Goal: Task Accomplishment & Management: Use online tool/utility

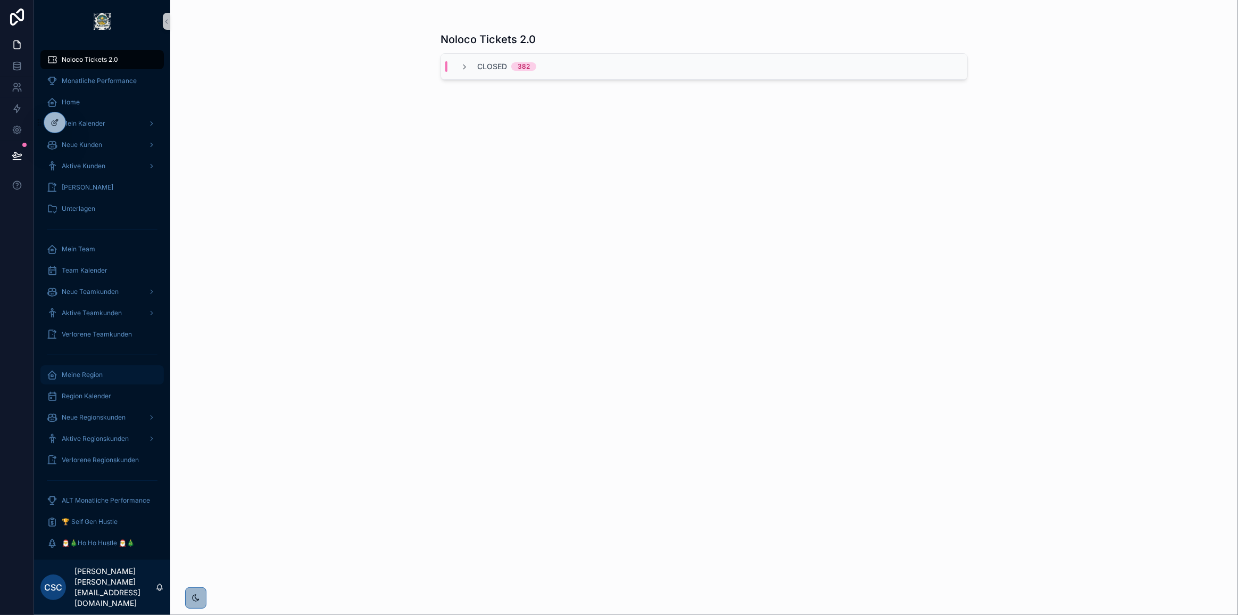
scroll to position [48, 0]
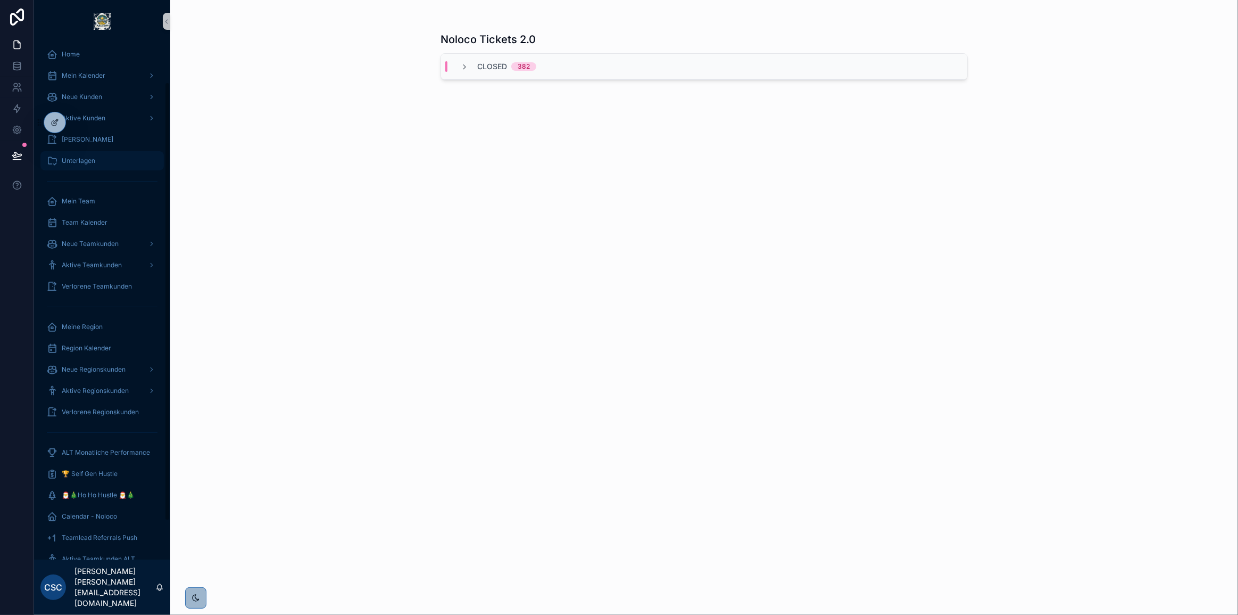
click at [100, 155] on div "Unterlagen" at bounding box center [102, 160] width 111 height 17
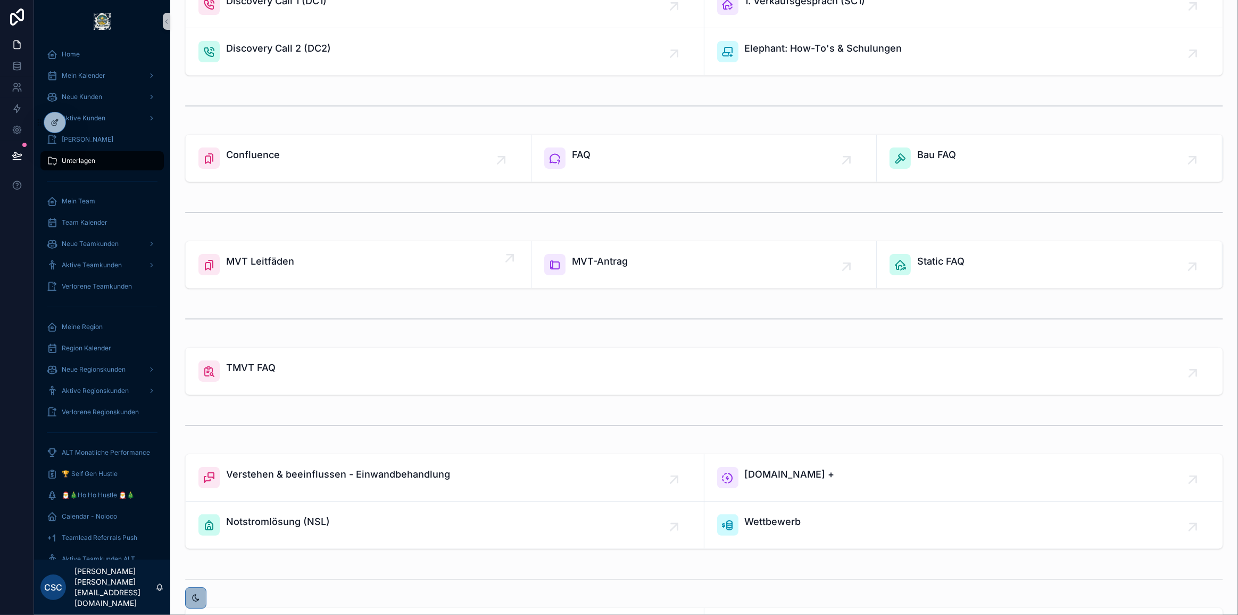
scroll to position [203, 0]
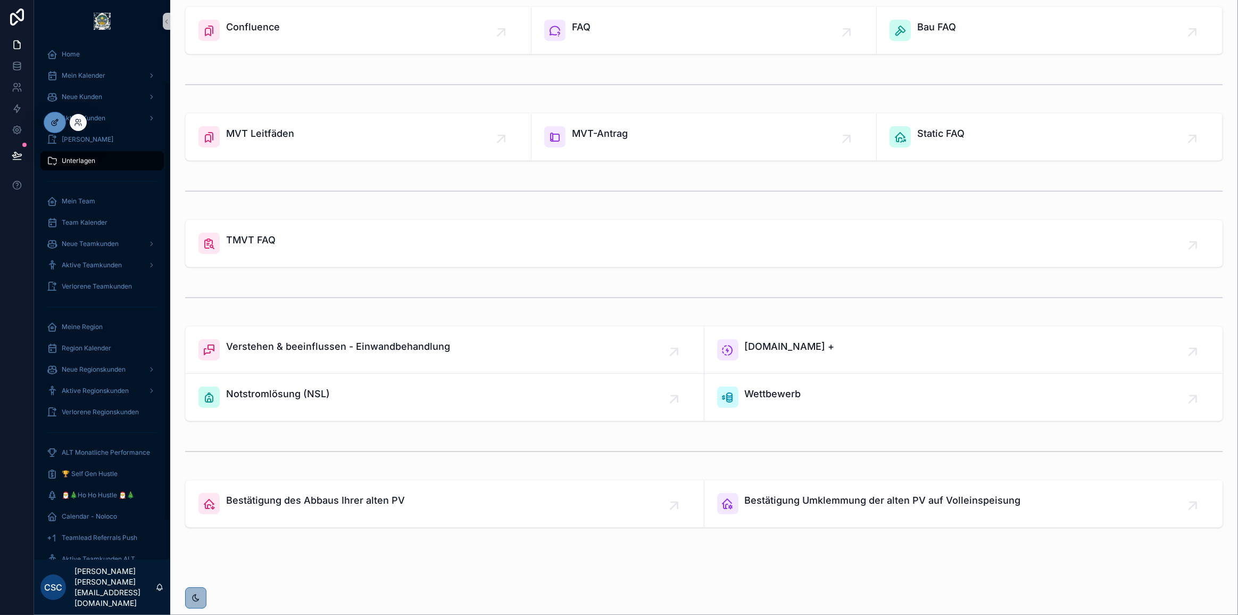
click at [55, 125] on icon at bounding box center [55, 122] width 9 height 9
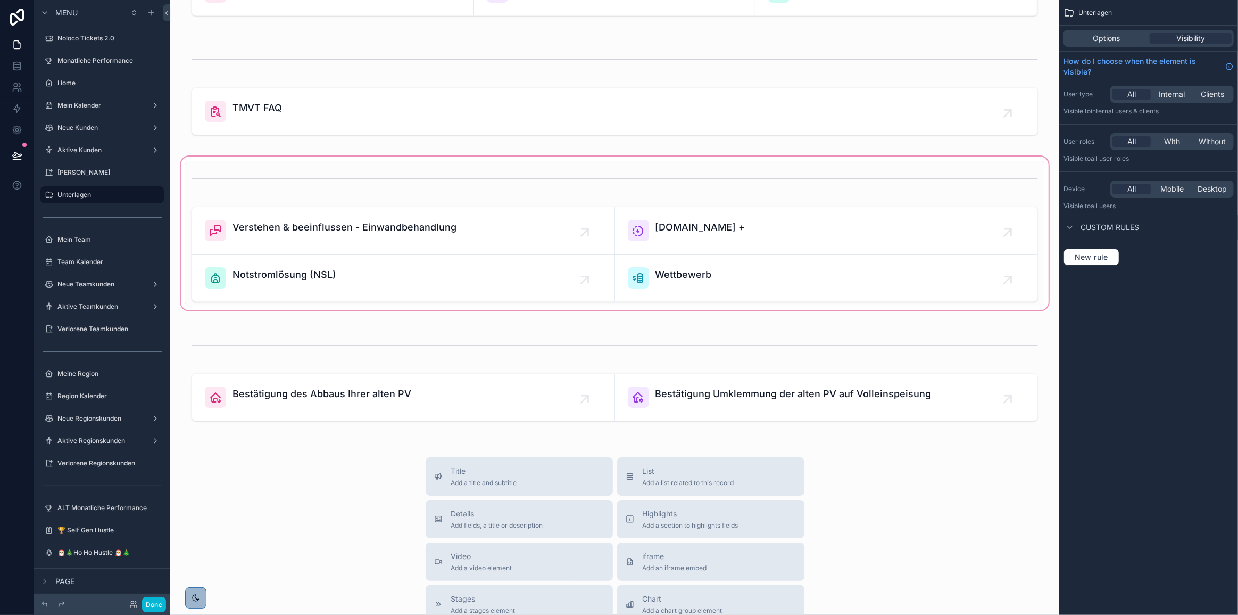
scroll to position [494, 0]
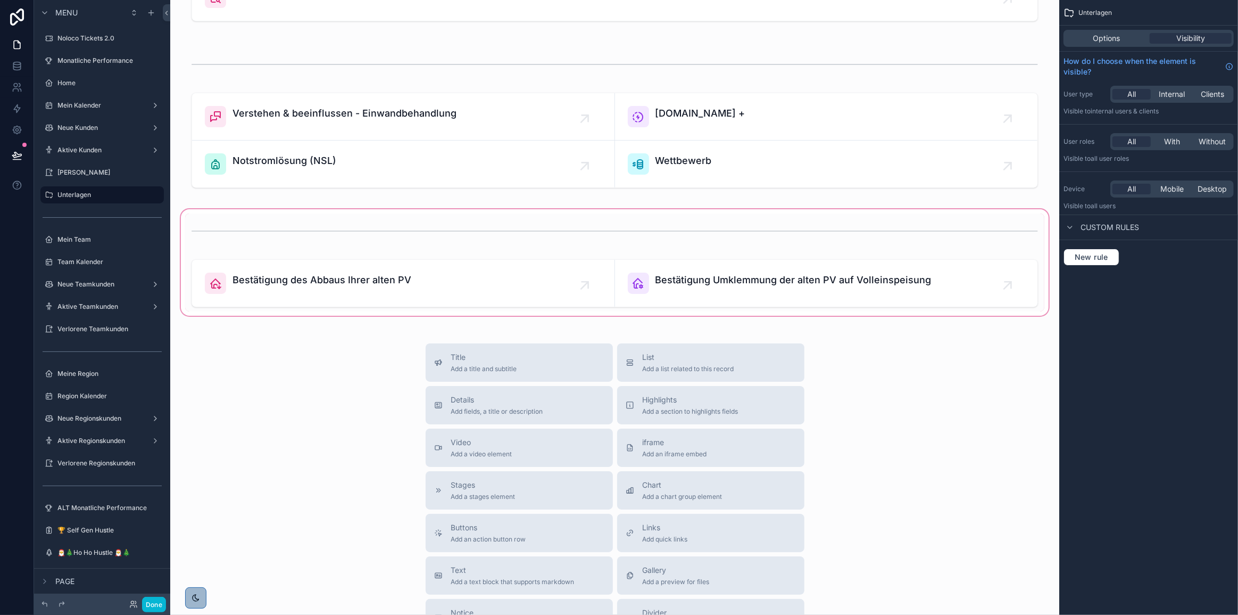
click at [845, 287] on div at bounding box center [615, 262] width 872 height 111
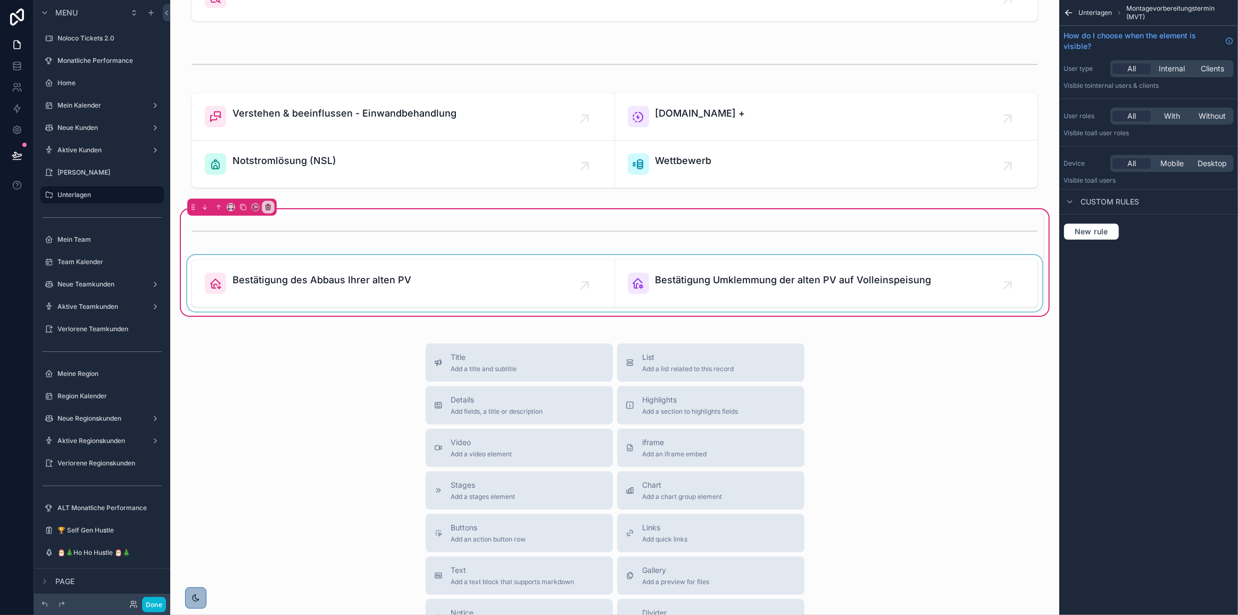
click at [854, 290] on div at bounding box center [614, 283] width 859 height 56
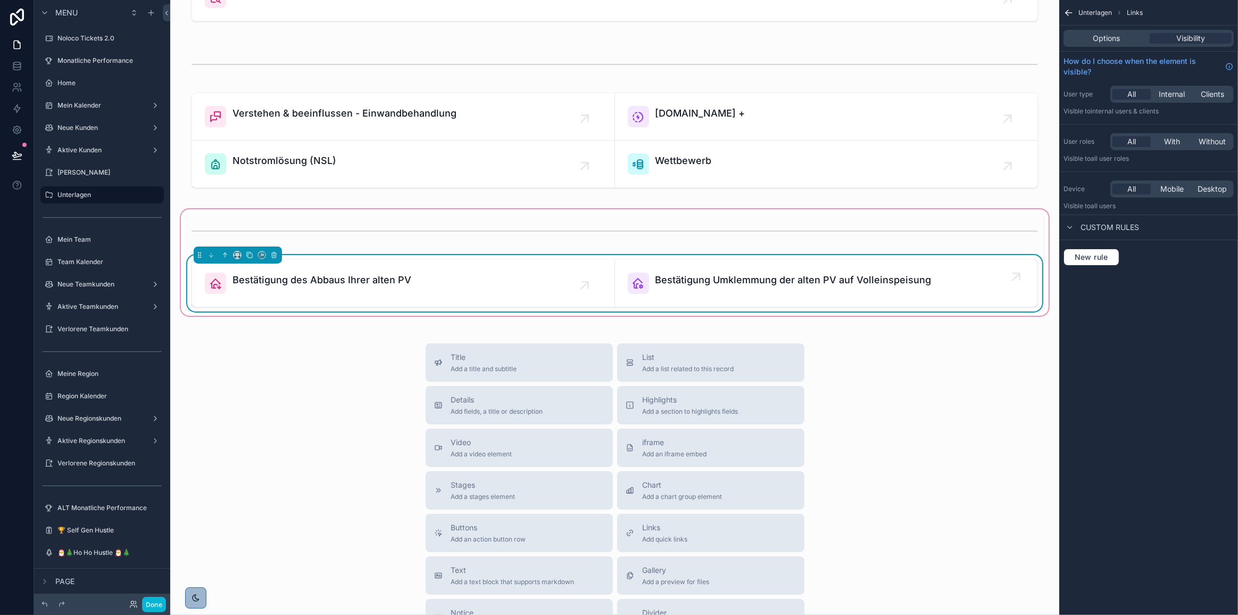
click at [952, 267] on link "Bestätigung Umklemmung der alten PV auf Volleinspeisung" at bounding box center [826, 283] width 423 height 47
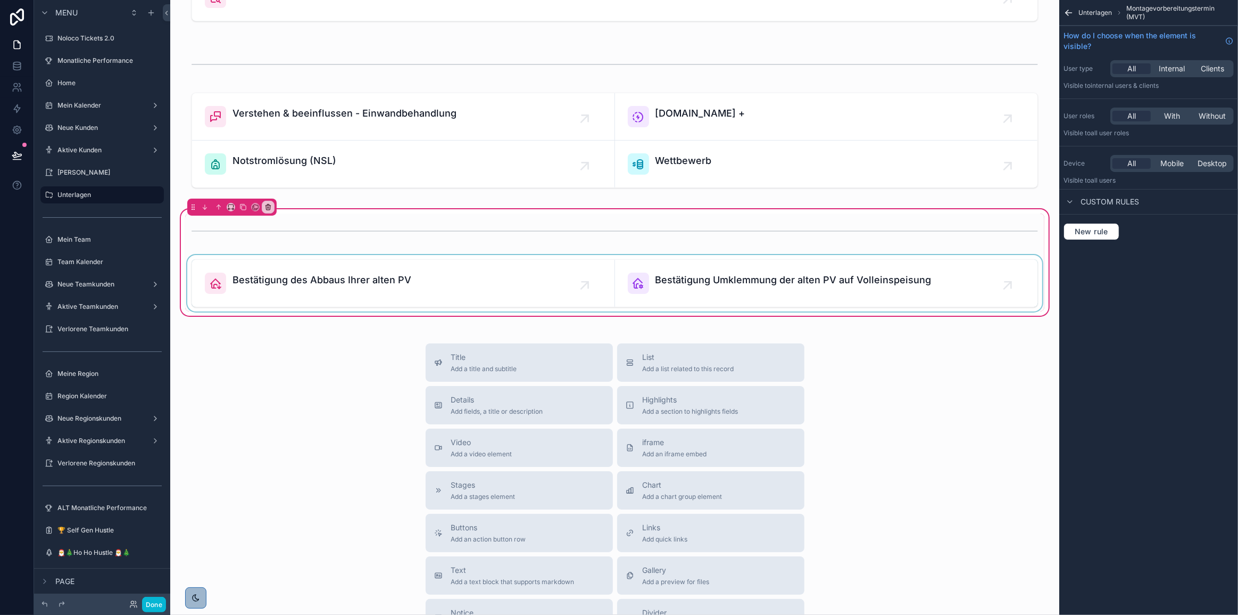
click at [824, 289] on div at bounding box center [614, 283] width 859 height 56
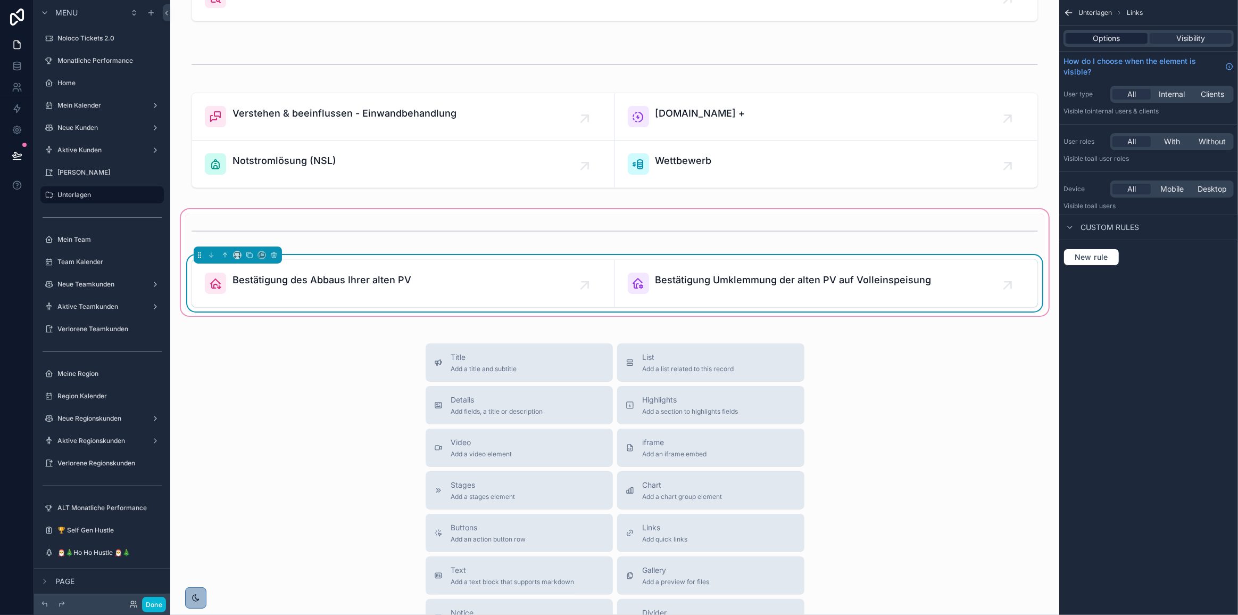
click at [1112, 42] on span "Options" at bounding box center [1107, 38] width 27 height 11
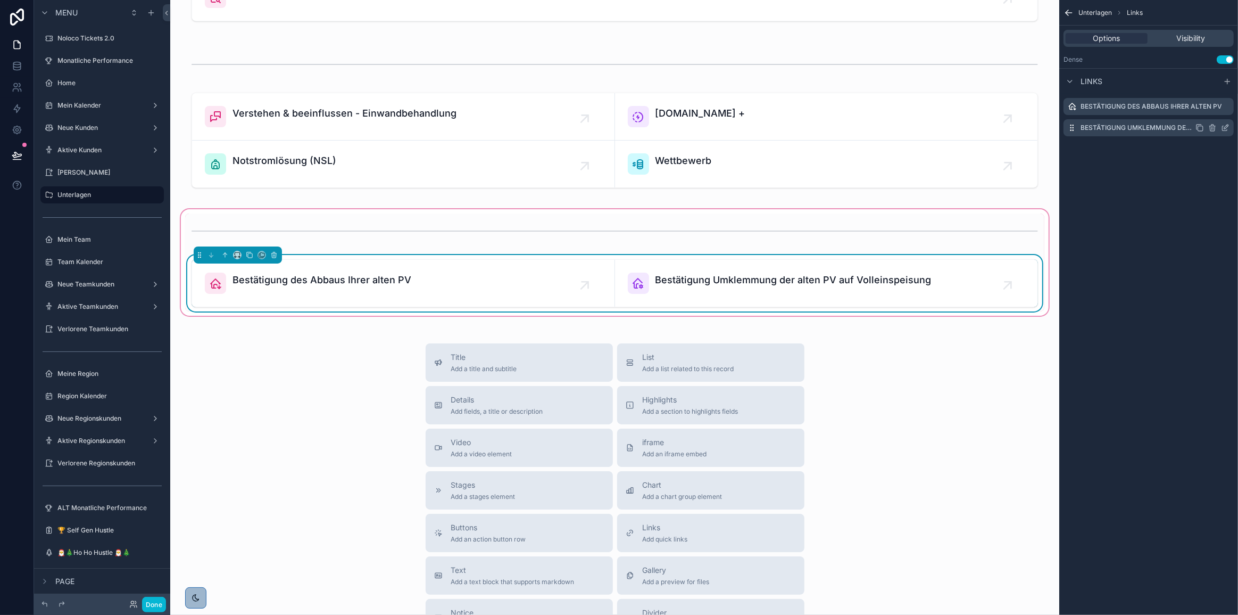
click at [1213, 128] on icon "scrollable content" at bounding box center [1213, 127] width 9 height 9
click at [1190, 224] on div "Unterlagen Links Options Visibility Dense Use setting Links Bestätigung des Abb…" at bounding box center [1149, 307] width 179 height 615
click at [1209, 113] on icon at bounding box center [1208, 111] width 5 height 5
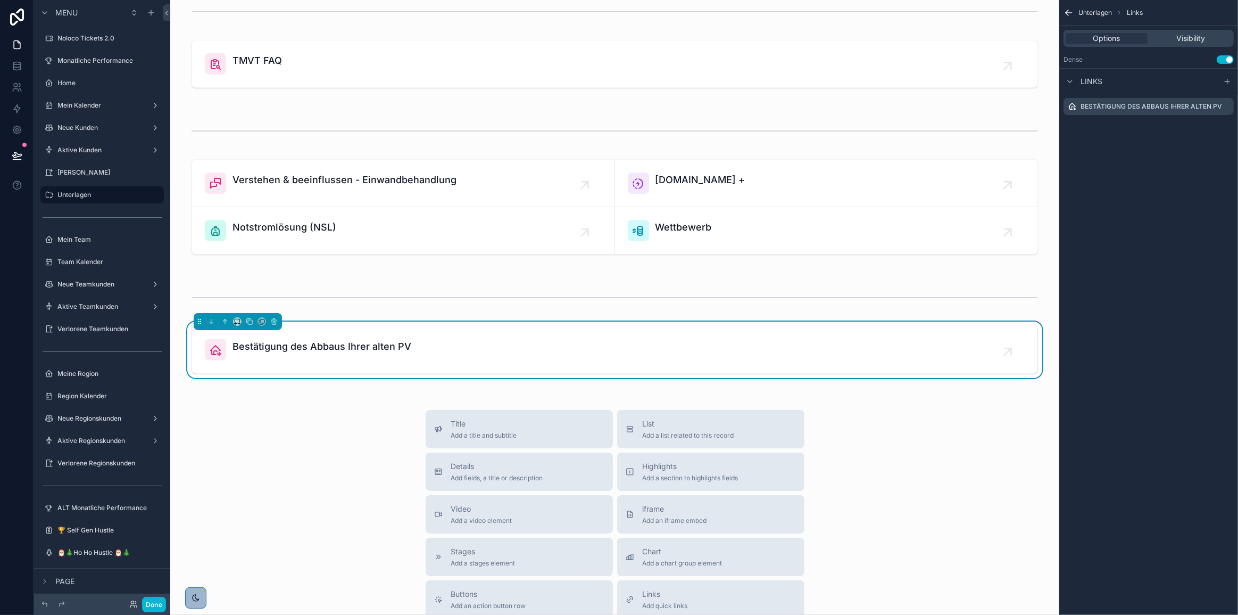
scroll to position [397, 0]
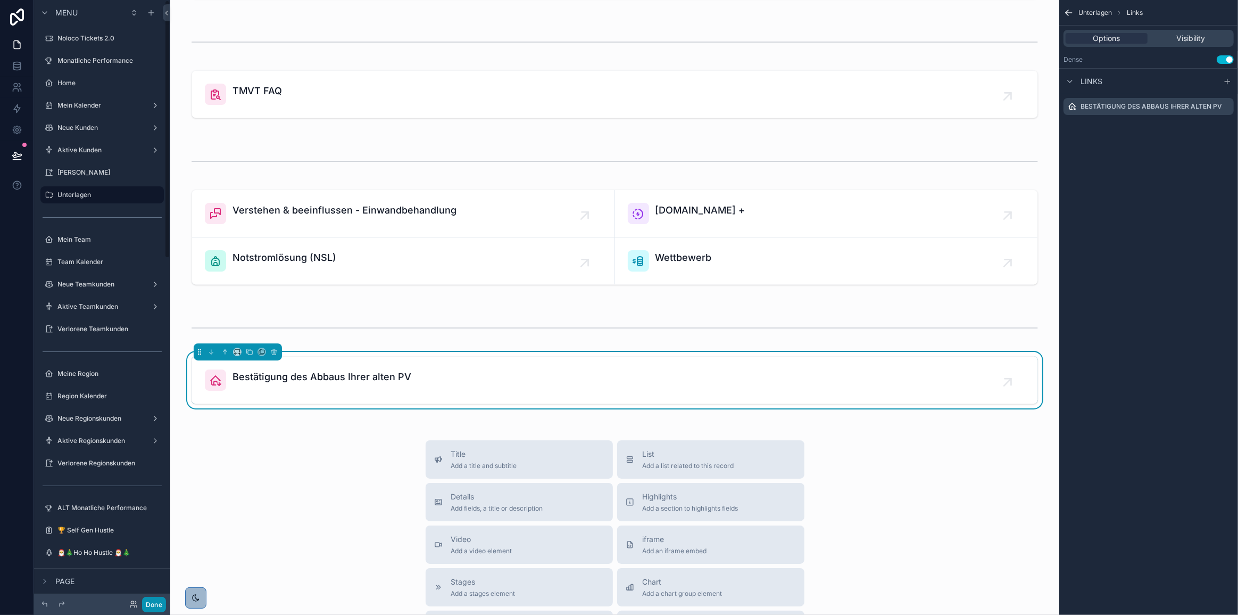
click at [154, 605] on button "Done" at bounding box center [154, 604] width 24 height 15
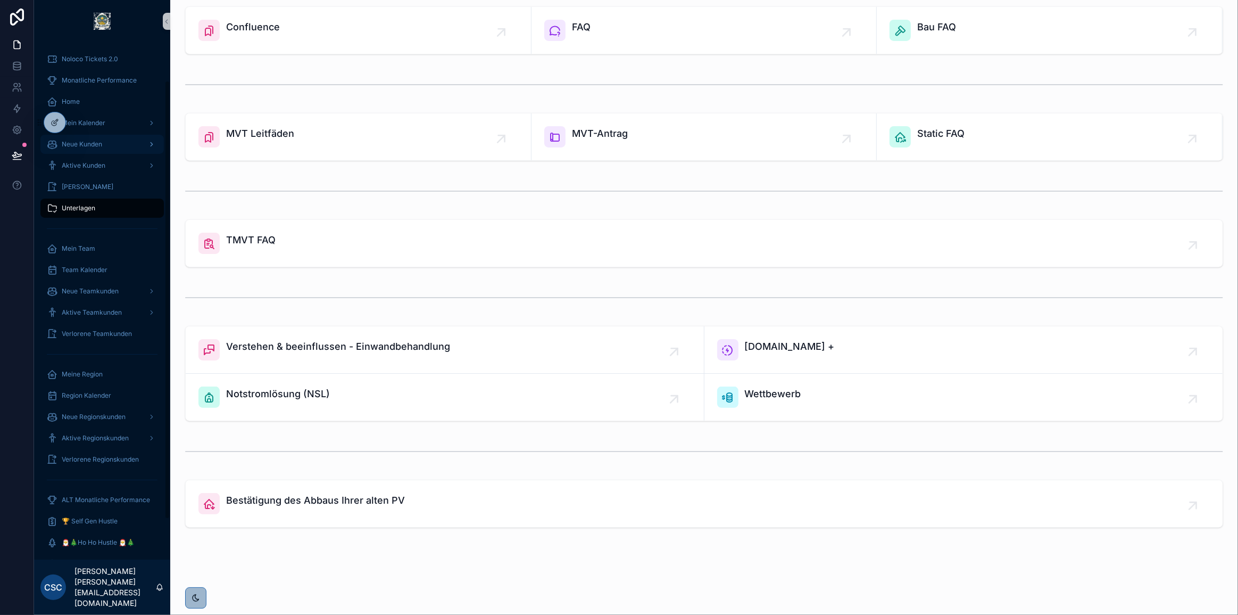
scroll to position [0, 0]
drag, startPoint x: 107, startPoint y: 55, endPoint x: 312, endPoint y: 108, distance: 212.1
click at [107, 55] on span "Noloco Tickets 2.0" at bounding box center [90, 59] width 56 height 9
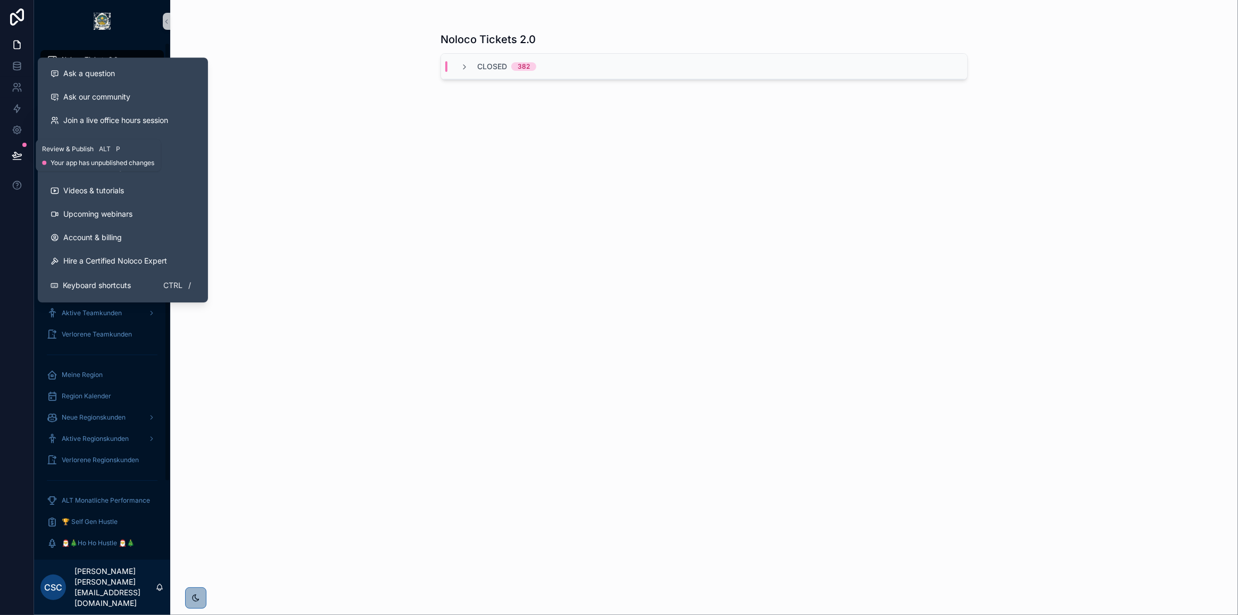
click at [15, 151] on icon at bounding box center [17, 155] width 11 height 11
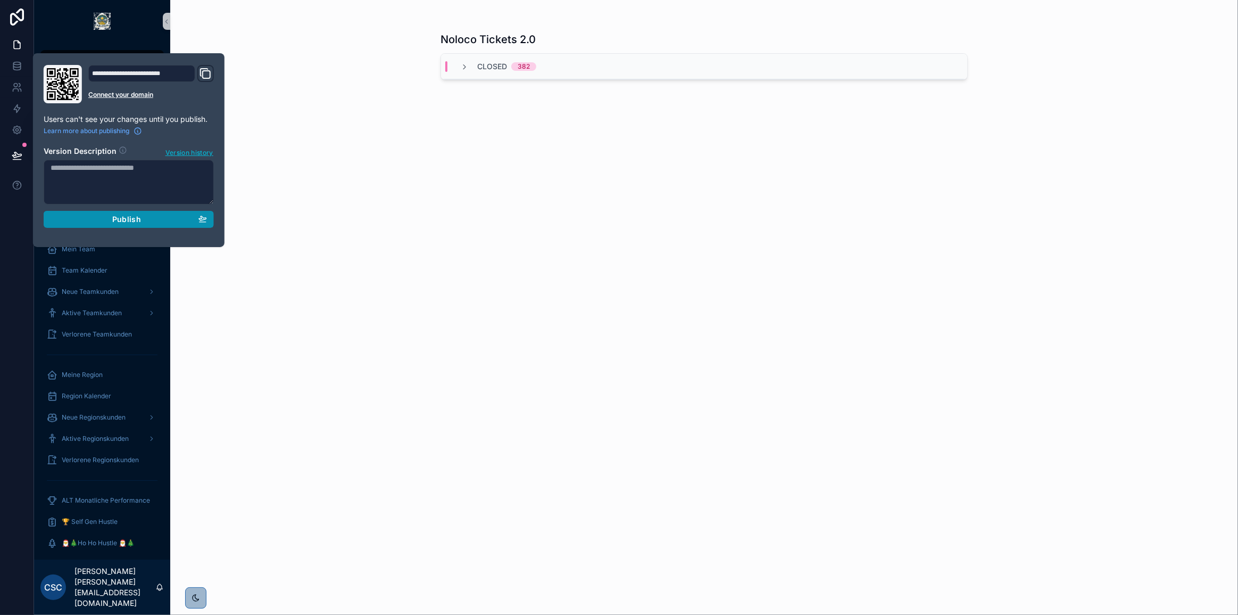
click at [155, 218] on div "Publish" at bounding box center [129, 219] width 156 height 10
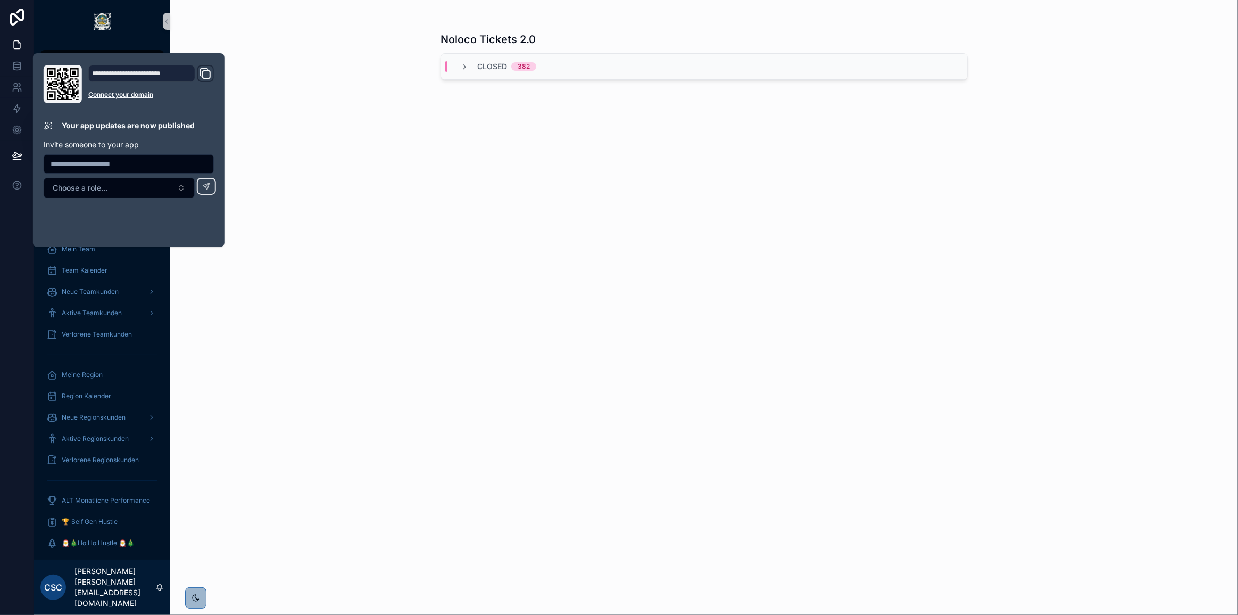
click at [404, 278] on div "Noloco Tickets 2.0 Closed 382" at bounding box center [704, 307] width 1068 height 615
